Goal: Task Accomplishment & Management: Manage account settings

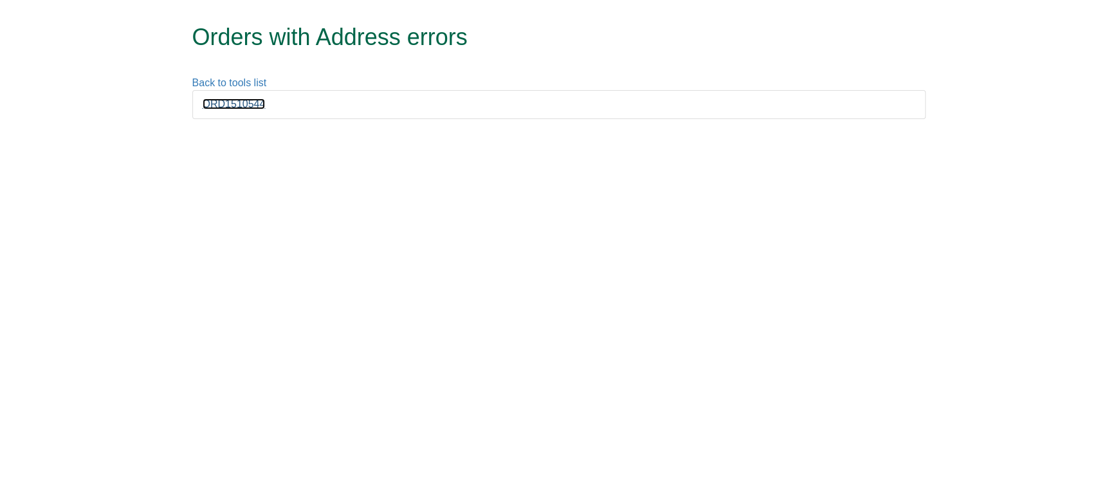
click at [228, 99] on link "ORD1510544" at bounding box center [234, 103] width 63 height 11
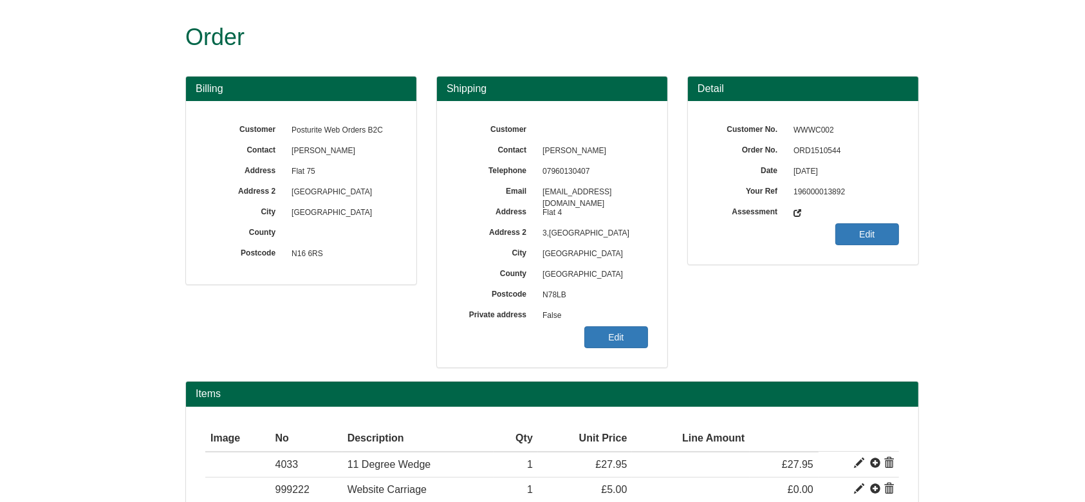
click at [825, 145] on span "ORD1510544" at bounding box center [843, 151] width 112 height 21
copy span "ORD1510544"
click at [605, 330] on link "Edit" at bounding box center [616, 337] width 64 height 22
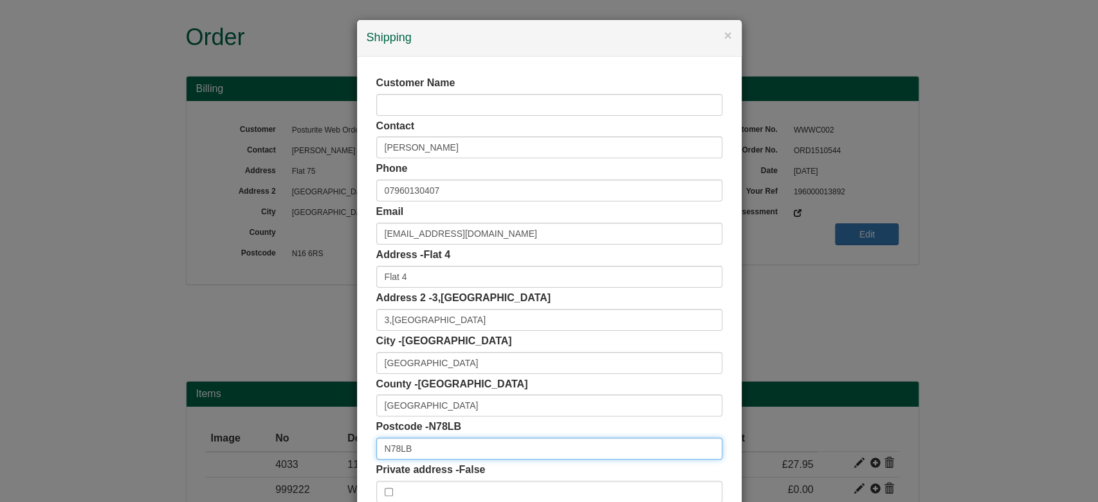
click at [387, 454] on input "N78LB" at bounding box center [549, 448] width 346 height 22
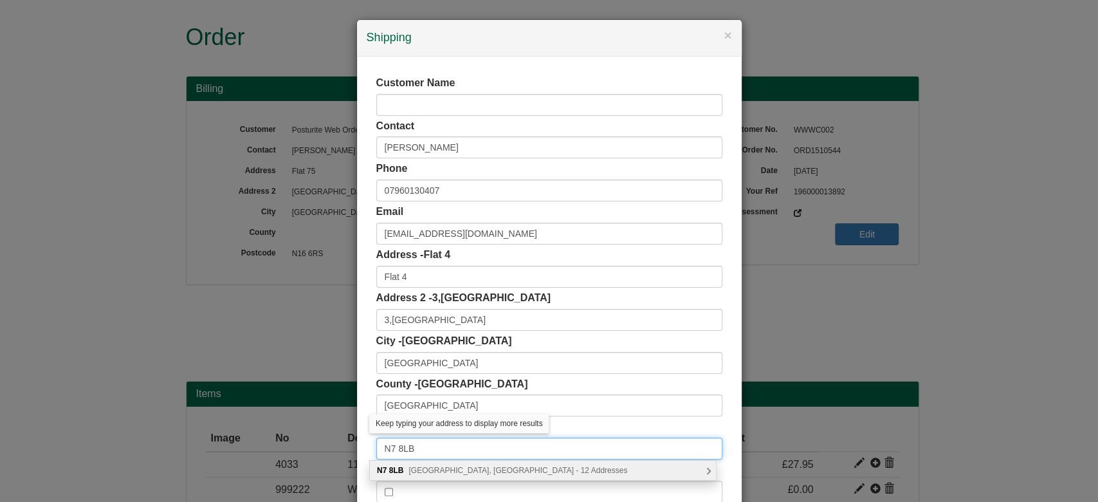
type input "N7 8LB"
click at [414, 475] on div "N7 8LB Crane Grove, London - 12 Addresses" at bounding box center [543, 470] width 346 height 19
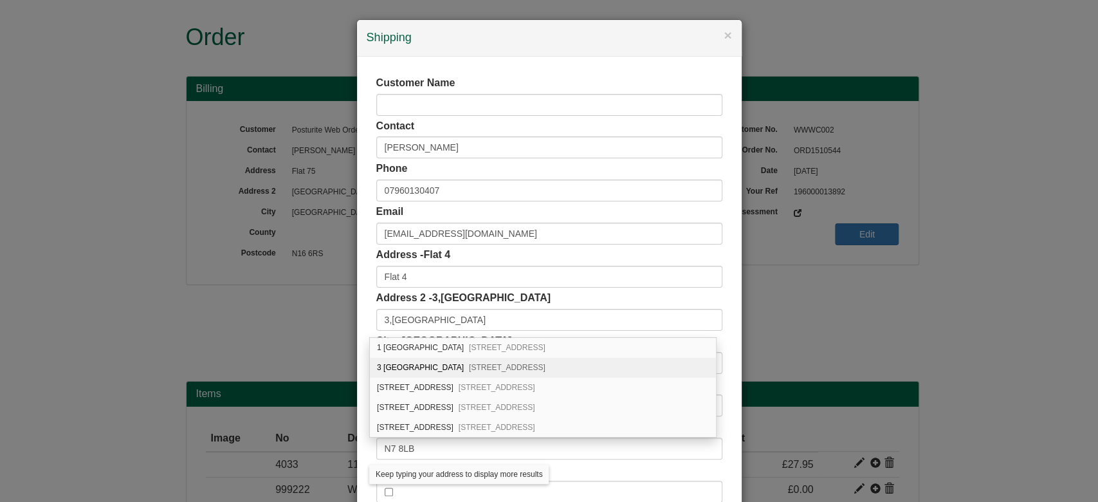
click at [411, 369] on div "3 Crane Grove London, N7 8LB" at bounding box center [543, 368] width 346 height 20
type input "3 [GEOGRAPHIC_DATA]"
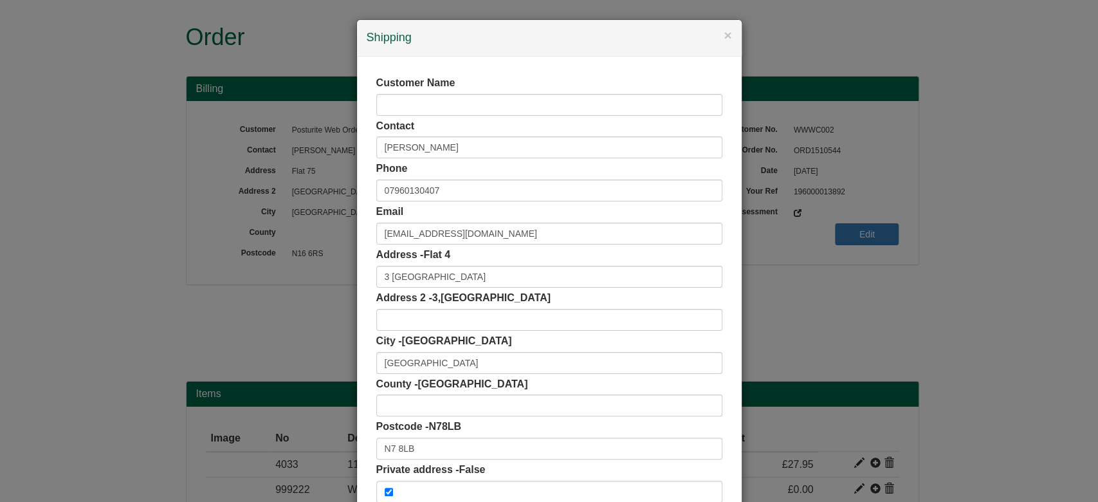
scroll to position [81, 0]
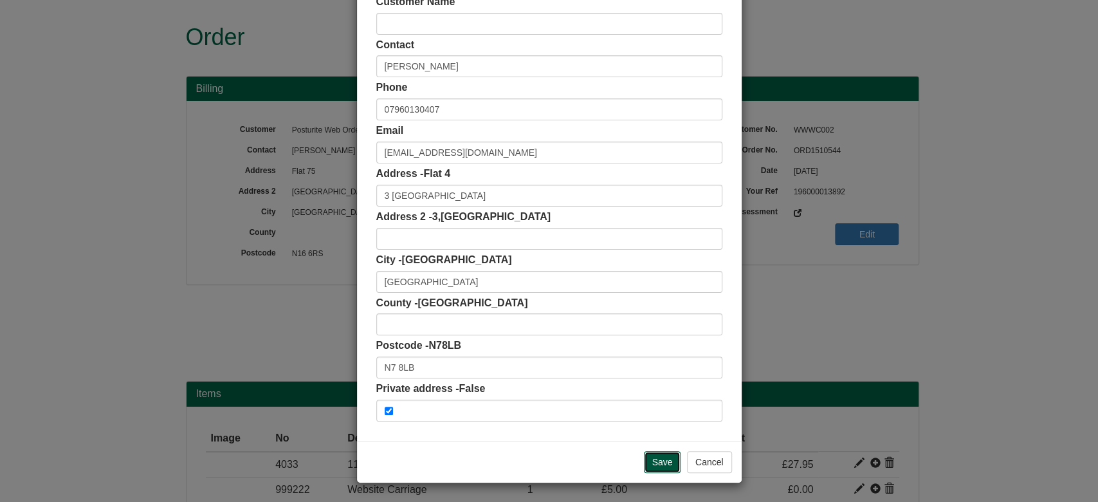
click at [649, 458] on input "Save" at bounding box center [662, 462] width 37 height 22
